Goal: Task Accomplishment & Management: Use online tool/utility

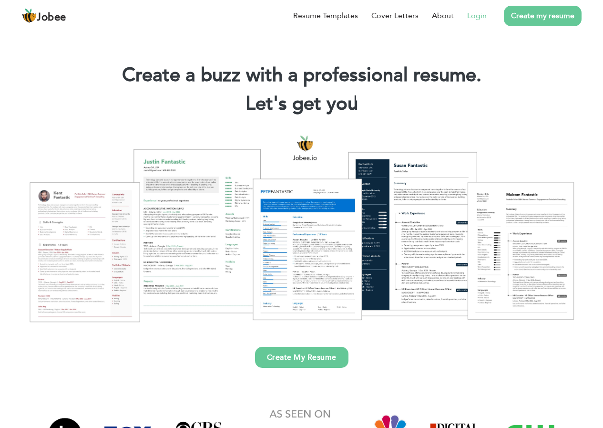
click at [477, 18] on link "Login" at bounding box center [477, 15] width 20 height 11
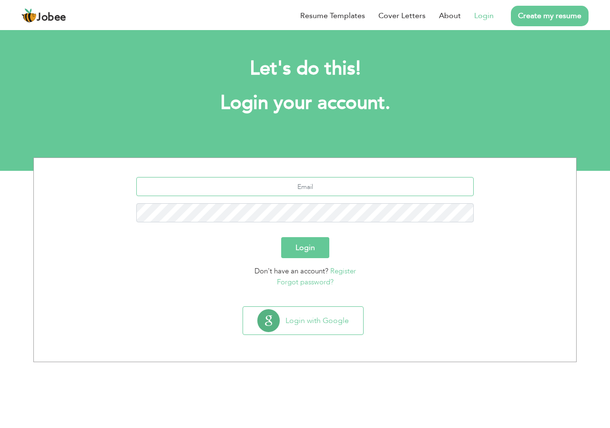
click at [321, 191] on input "text" at bounding box center [305, 186] width 338 height 19
type input "Mirzasunny13@gmail.com"
click at [298, 249] on button "Login" at bounding box center [305, 247] width 48 height 21
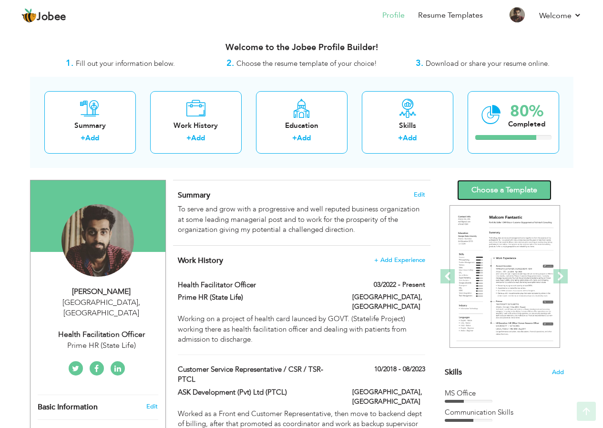
click at [493, 187] on link "Choose a Template" at bounding box center [504, 190] width 94 height 20
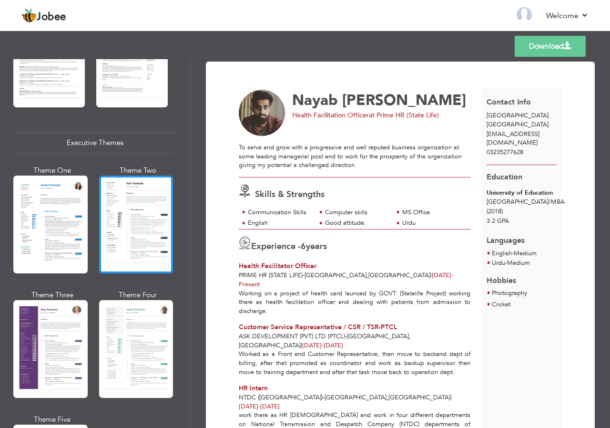
scroll to position [667, 0]
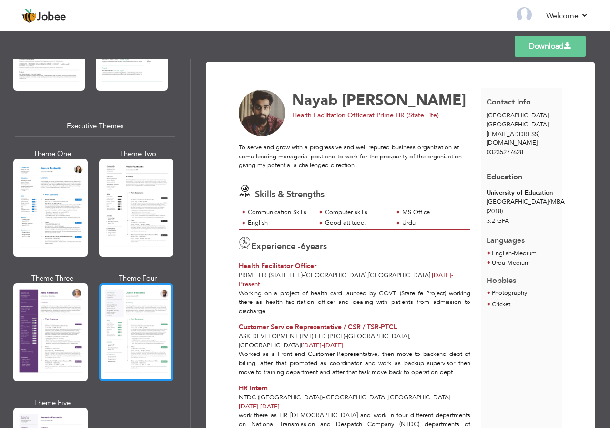
click at [136, 329] on div at bounding box center [136, 332] width 74 height 98
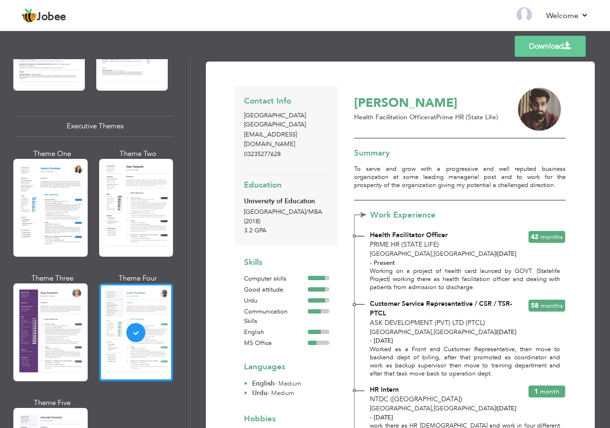
click at [546, 48] on link "Download" at bounding box center [550, 46] width 71 height 21
